Goal: Task Accomplishment & Management: Use online tool/utility

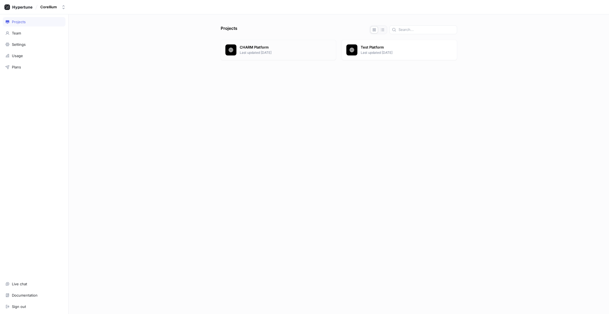
click at [274, 52] on p "Last updated [DATE]" at bounding box center [286, 52] width 92 height 5
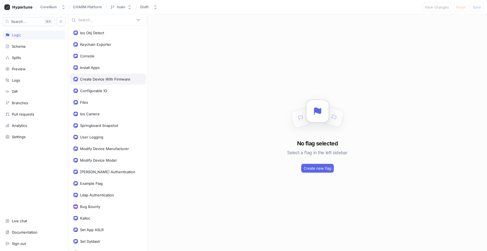
click at [115, 74] on div "Create Device With Firmware" at bounding box center [108, 79] width 76 height 11
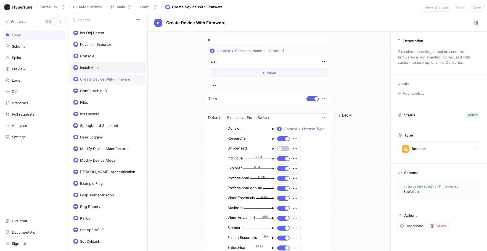
click at [114, 65] on div "Install Apps" at bounding box center [108, 67] width 76 height 11
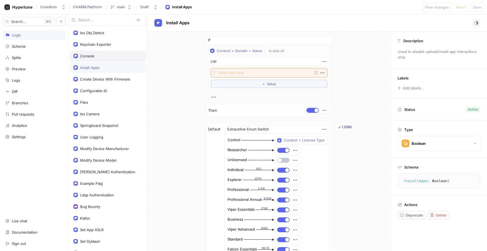
click at [113, 57] on div "Console" at bounding box center [107, 56] width 69 height 4
type textarea "console: Console!"
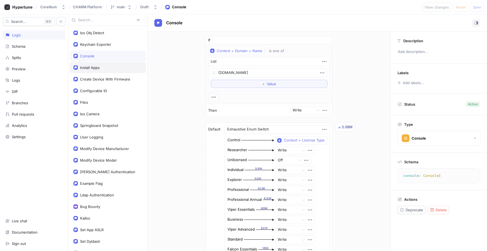
click at [110, 65] on div "Install Apps" at bounding box center [107, 67] width 69 height 4
type textarea "x"
type textarea "installApps: Boolean!"
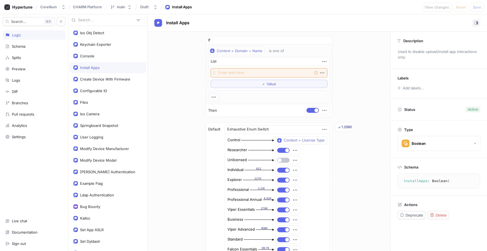
click at [107, 71] on div "Install Apps" at bounding box center [108, 67] width 76 height 11
type textarea "x"
click at [111, 77] on div "Create Device With Firmware" at bounding box center [105, 79] width 50 height 4
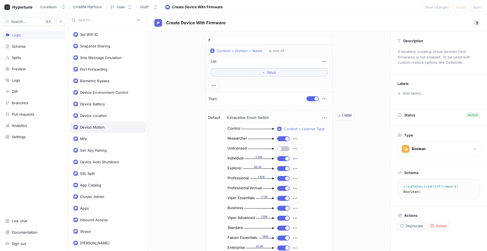
scroll to position [631, 0]
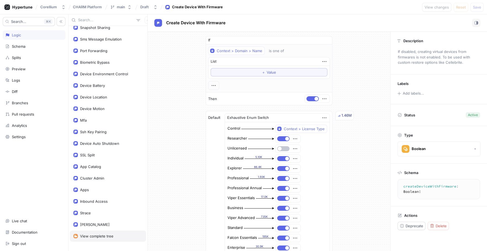
click at [97, 234] on div "View complete tree" at bounding box center [96, 236] width 33 height 4
click at [102, 211] on div "Ios Obj Detect Keychain Exporter Console Install Apps Create Device With Firmwa…" at bounding box center [107, 138] width 79 height 225
click at [99, 223] on div "[PERSON_NAME]" at bounding box center [107, 225] width 69 height 4
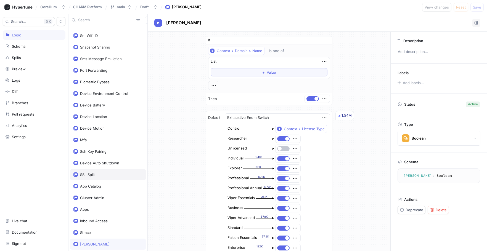
scroll to position [613, 0]
click at [105, 182] on div "App Catalog" at bounding box center [108, 185] width 76 height 11
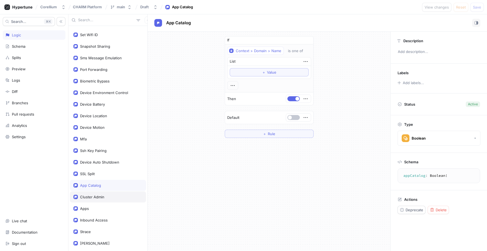
click at [104, 195] on div "Cluster Admin" at bounding box center [107, 197] width 69 height 4
type textarea "clusterAdmin: Boolean!"
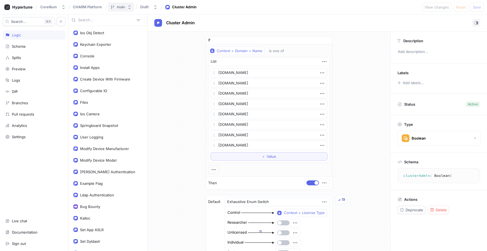
click at [123, 8] on div "main" at bounding box center [121, 7] width 8 height 5
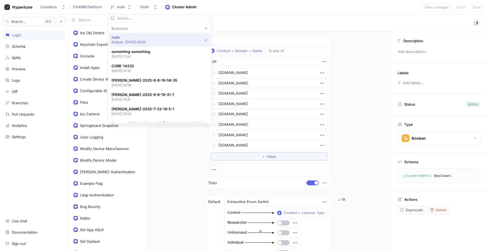
click at [99, 8] on span "CHARM Platform" at bounding box center [87, 7] width 29 height 4
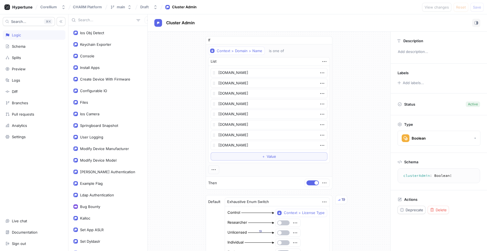
click at [91, 7] on span "CHARM Platform" at bounding box center [87, 7] width 29 height 4
click at [48, 10] on button "Corellium" at bounding box center [53, 6] width 30 height 9
click at [20, 72] on div "Preview" at bounding box center [34, 68] width 63 height 9
click at [25, 52] on div "Search... K Logic Schema Splits Preview Logs Diff Branches Pull requests Analyt…" at bounding box center [34, 132] width 68 height 237
click at [23, 54] on div "Splits" at bounding box center [34, 57] width 63 height 9
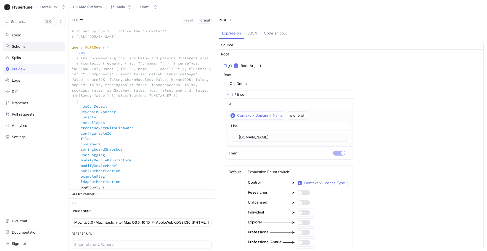
click at [34, 47] on div "Schema" at bounding box center [34, 46] width 58 height 4
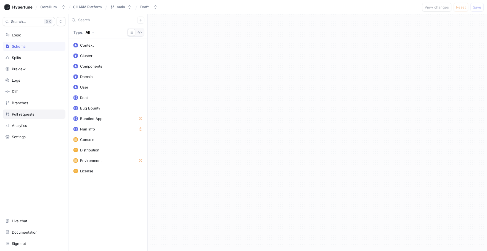
click at [27, 115] on div "Pull requests" at bounding box center [23, 114] width 22 height 4
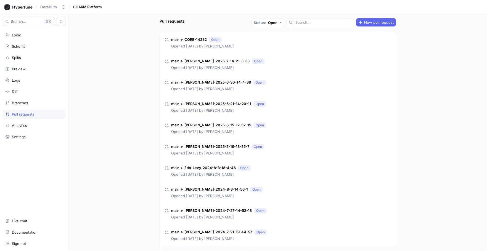
scroll to position [2, 0]
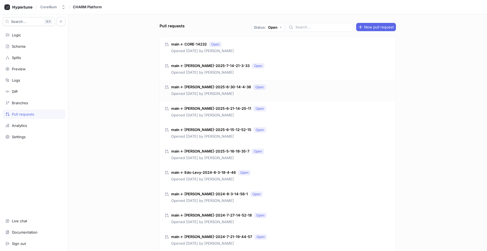
click at [244, 91] on div "Opened [DATE] by [PERSON_NAME]" at bounding box center [218, 94] width 95 height 6
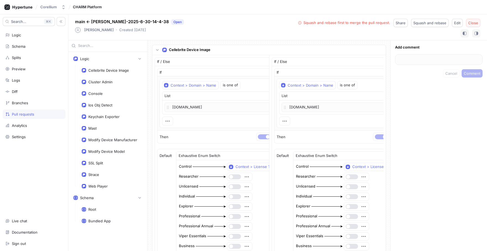
click at [470, 26] on button "Close" at bounding box center [473, 23] width 14 height 8
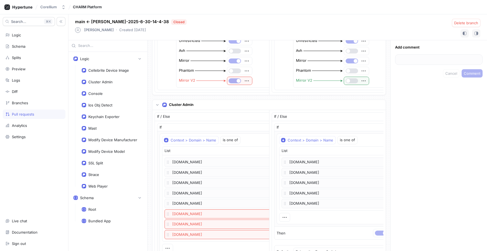
scroll to position [137, 0]
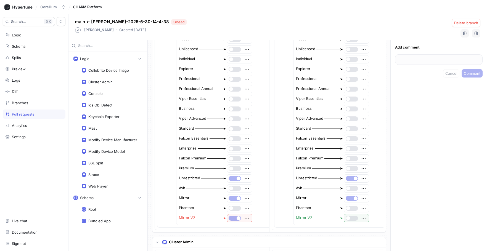
click at [52, 112] on div "Pull requests" at bounding box center [34, 114] width 58 height 4
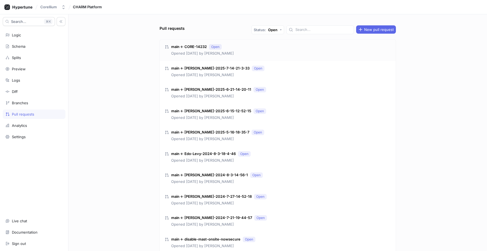
click at [196, 49] on div "main ← CORE-14232 Open Opened [DATE] by [PERSON_NAME]" at bounding box center [199, 50] width 69 height 12
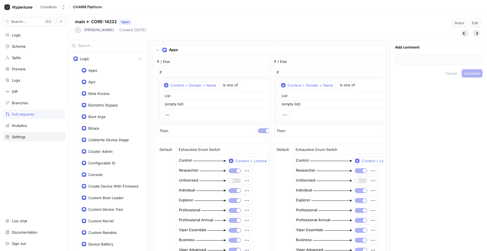
click at [31, 135] on div "Settings" at bounding box center [34, 137] width 58 height 4
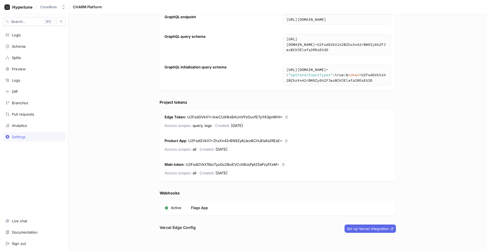
scroll to position [46, 0]
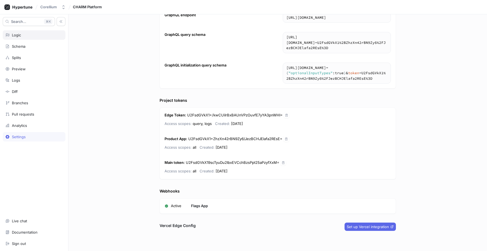
click at [37, 39] on div "Logic" at bounding box center [34, 34] width 63 height 9
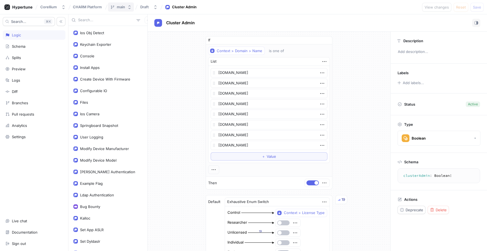
click at [120, 9] on div "main" at bounding box center [121, 7] width 8 height 5
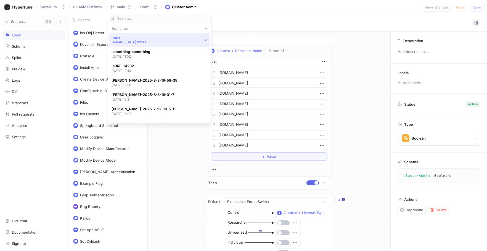
click at [88, 8] on span "CHARM Platform" at bounding box center [87, 7] width 29 height 4
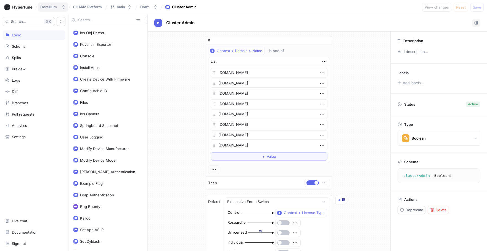
click at [62, 8] on icon "button" at bounding box center [63, 7] width 4 height 4
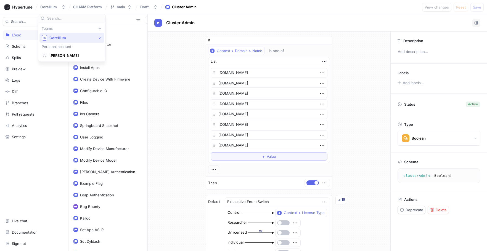
click at [50, 37] on span "Corellium" at bounding box center [72, 38] width 47 height 5
click at [39, 46] on div "Schema" at bounding box center [34, 46] width 58 height 4
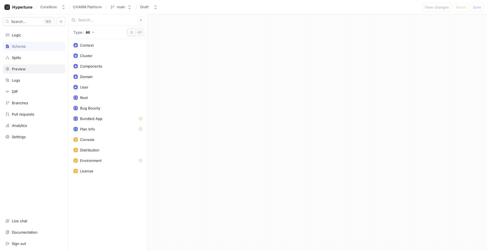
click at [41, 69] on div "Preview" at bounding box center [34, 69] width 58 height 4
click at [36, 77] on div "Logs" at bounding box center [34, 80] width 63 height 9
click at [35, 86] on div "Search... K Logic Schema Splits Preview Logs Diff Branches Pull requests Analyt…" at bounding box center [34, 132] width 68 height 237
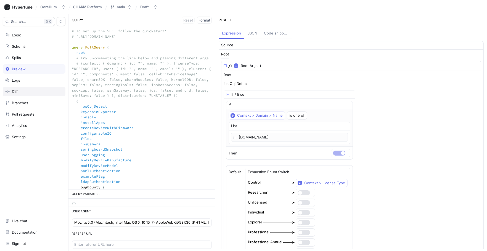
click at [36, 90] on div "Diff" at bounding box center [34, 91] width 58 height 4
click at [36, 91] on div "Diff" at bounding box center [34, 91] width 58 height 4
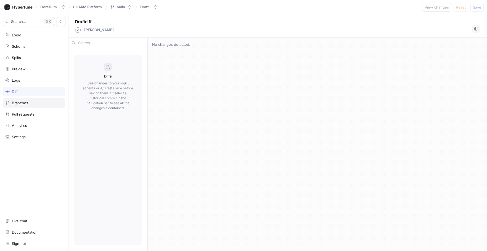
click at [35, 101] on div "Branches" at bounding box center [34, 103] width 58 height 4
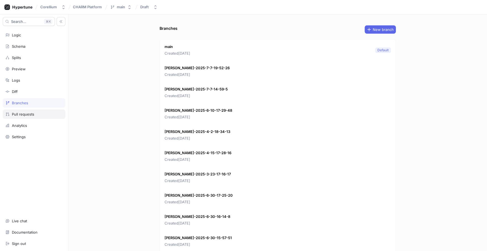
click at [36, 113] on div "Pull requests" at bounding box center [34, 114] width 58 height 4
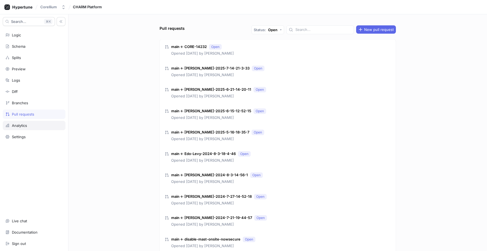
click at [28, 125] on div "Analytics" at bounding box center [34, 125] width 58 height 4
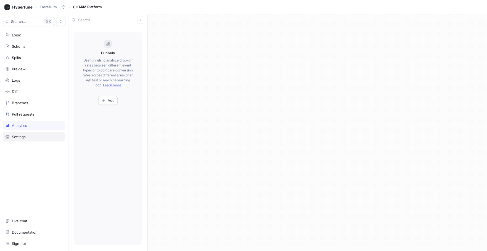
click at [29, 135] on div "Settings" at bounding box center [34, 137] width 58 height 4
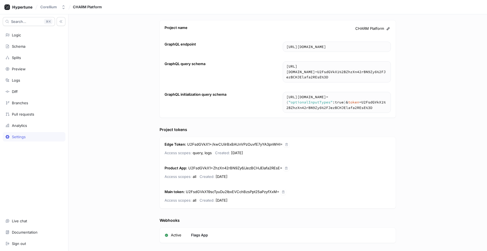
scroll to position [46, 0]
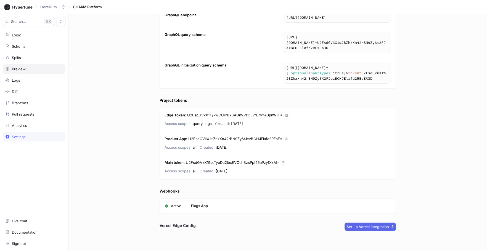
click at [46, 71] on div "Preview" at bounding box center [34, 68] width 63 height 9
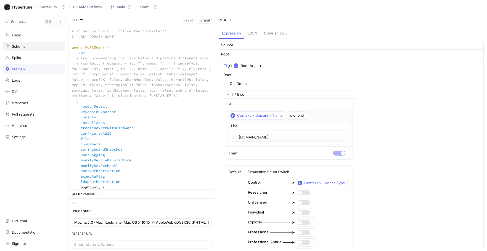
click at [38, 47] on div "Schema" at bounding box center [34, 46] width 58 height 4
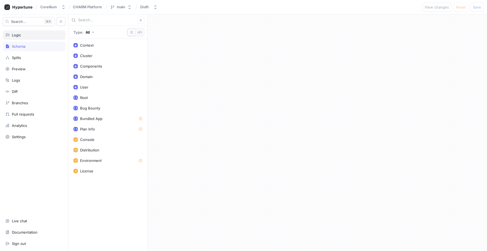
click at [39, 35] on div "Logic" at bounding box center [34, 35] width 58 height 4
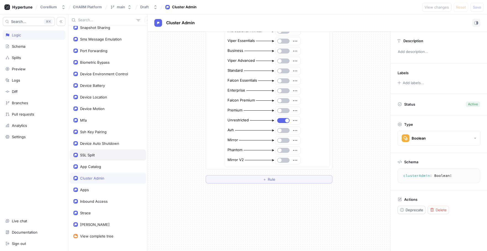
scroll to position [241, 0]
type textarea "x"
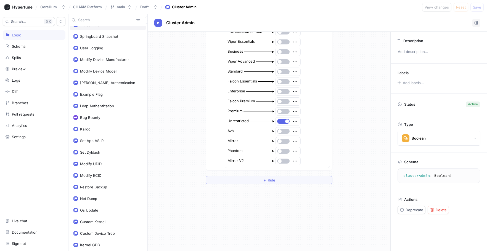
scroll to position [0, 0]
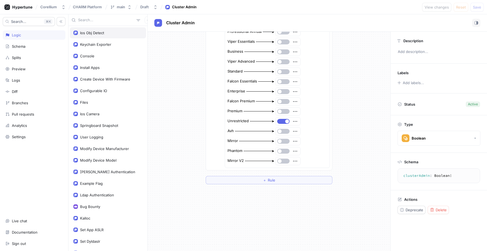
click at [103, 33] on div "Ios Obj Detect" at bounding box center [92, 33] width 24 height 4
type textarea "iosObjDetect: Boolean!"
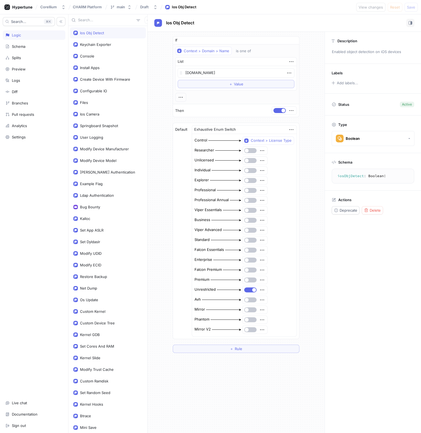
type textarea "x"
